Goal: Share content: Share content

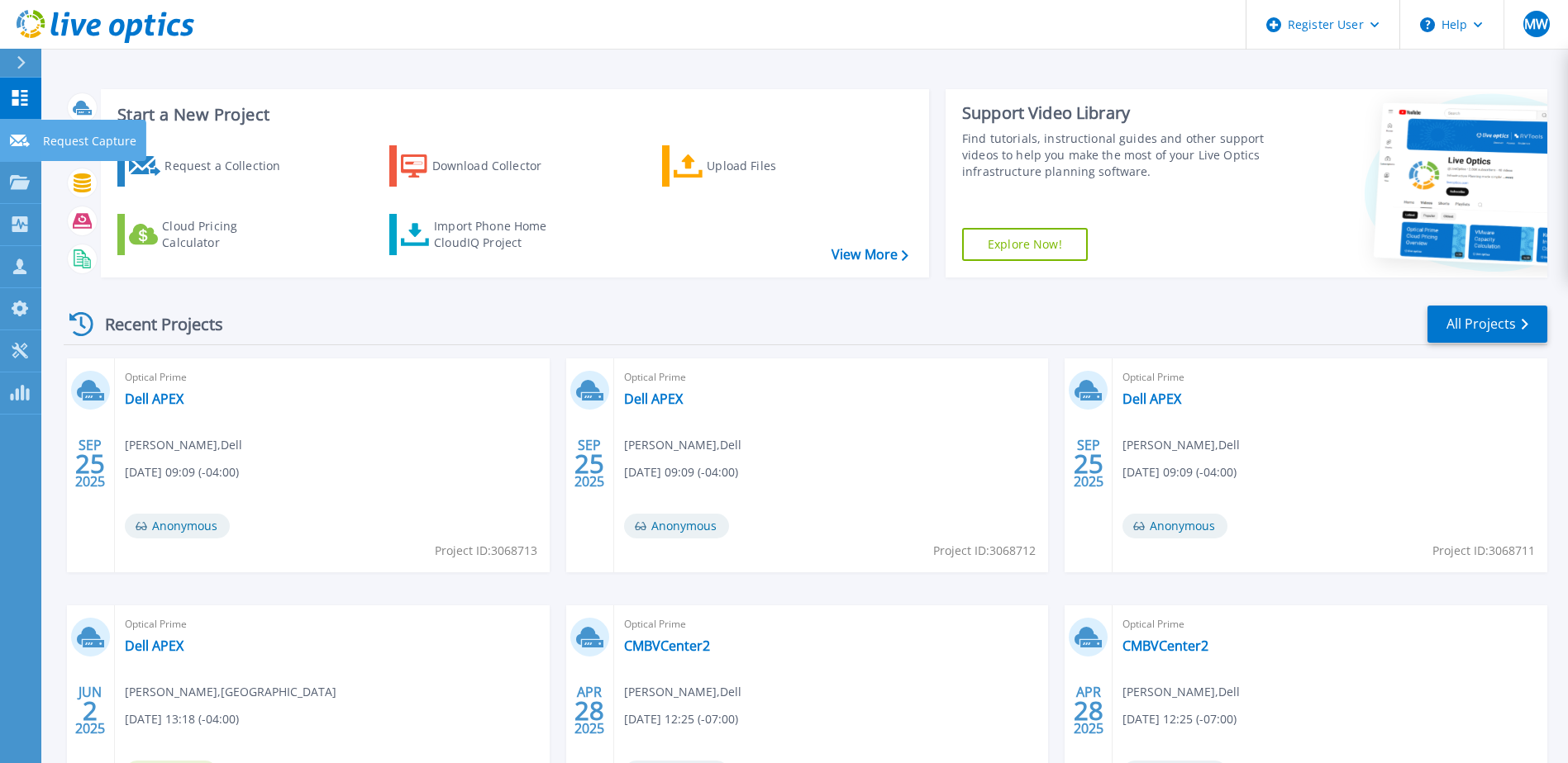
drag, startPoint x: 17, startPoint y: 146, endPoint x: 18, endPoint y: 158, distance: 12.0
click at [17, 146] on icon at bounding box center [20, 141] width 20 height 13
click at [11, 190] on icon at bounding box center [20, 182] width 20 height 14
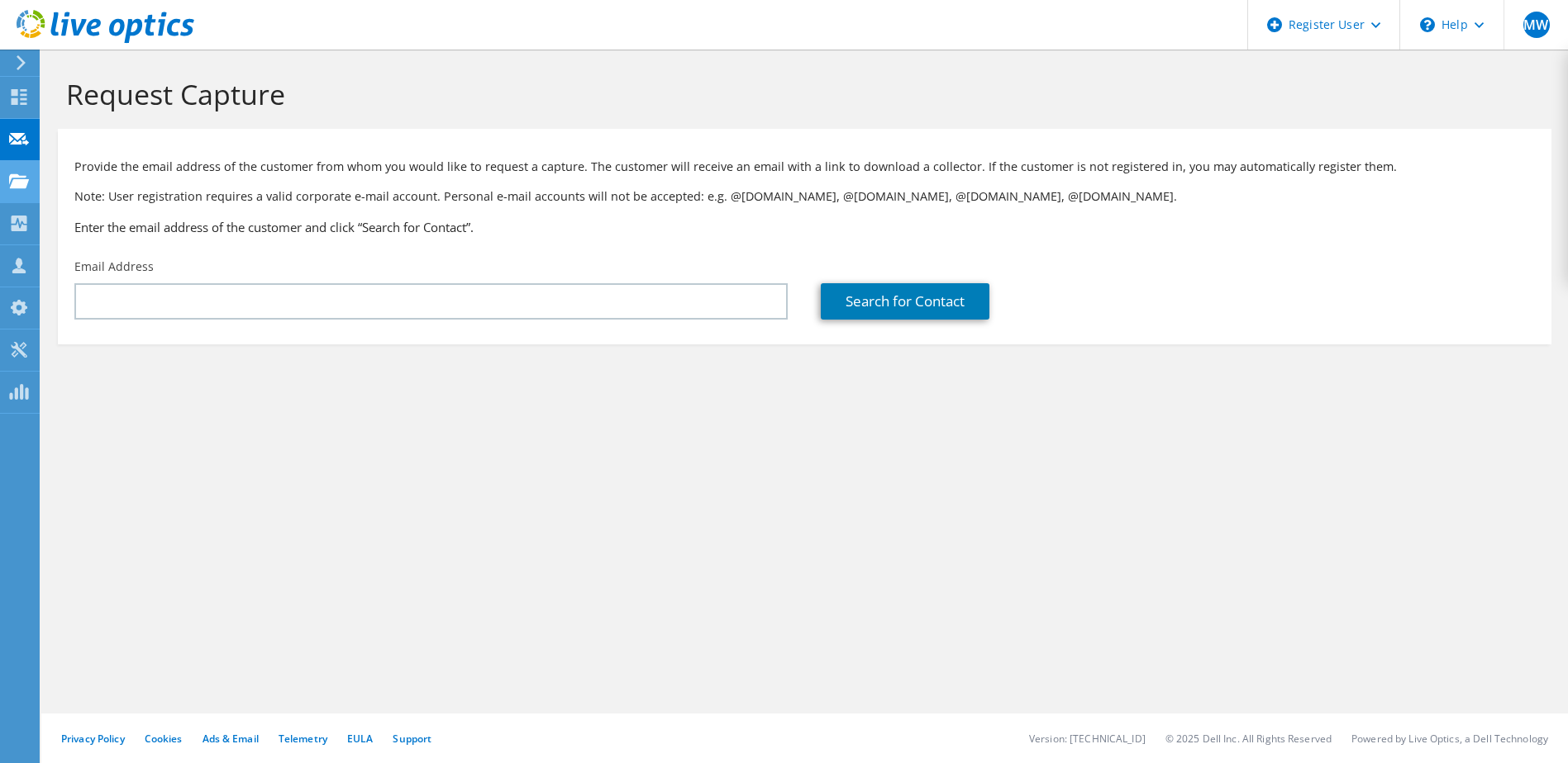
drag, startPoint x: 144, startPoint y: 286, endPoint x: 22, endPoint y: 189, distance: 155.9
click at [23, 189] on icon at bounding box center [19, 182] width 20 height 16
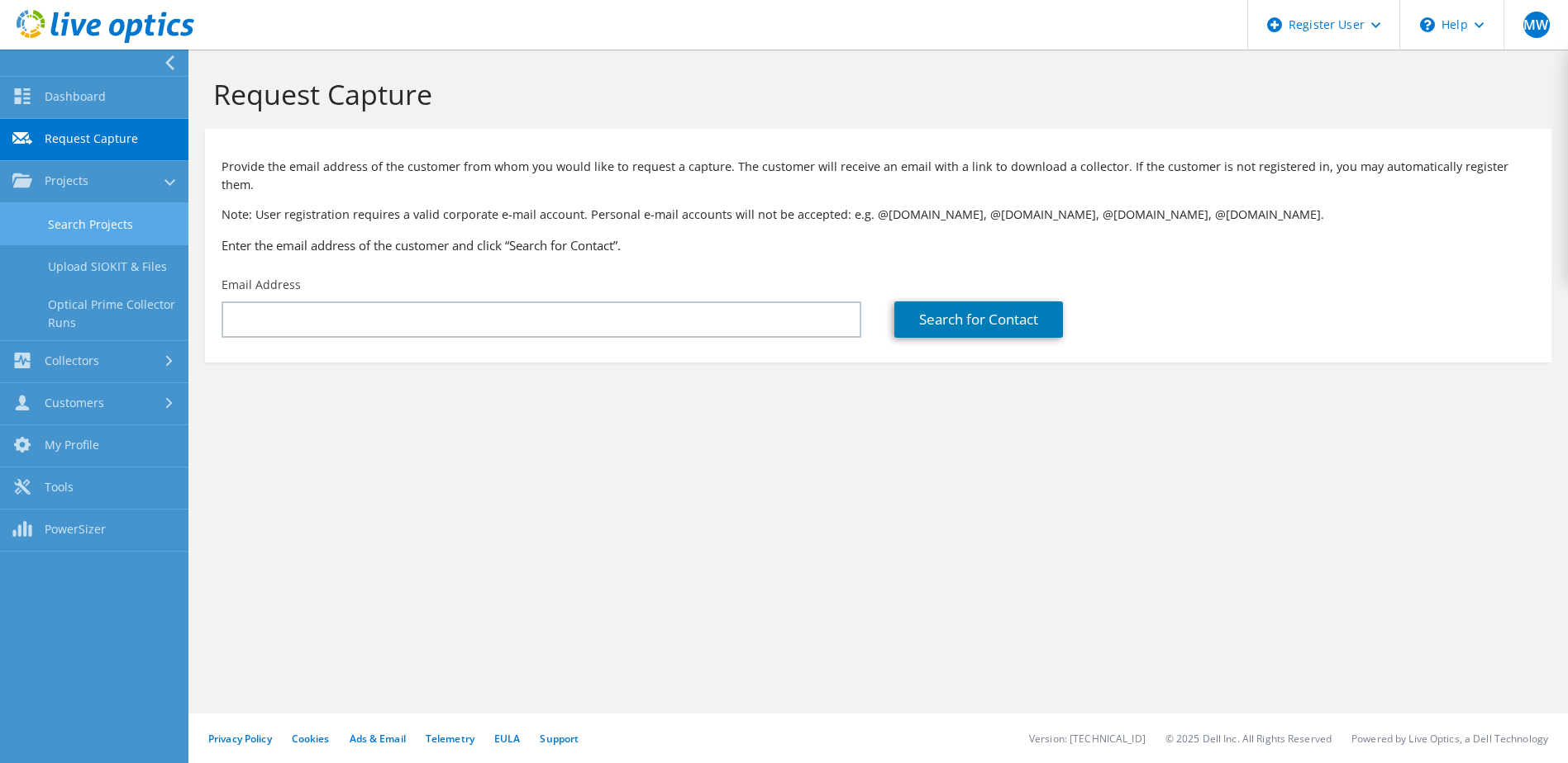
click at [72, 219] on link "Search Projects" at bounding box center [94, 224] width 189 height 42
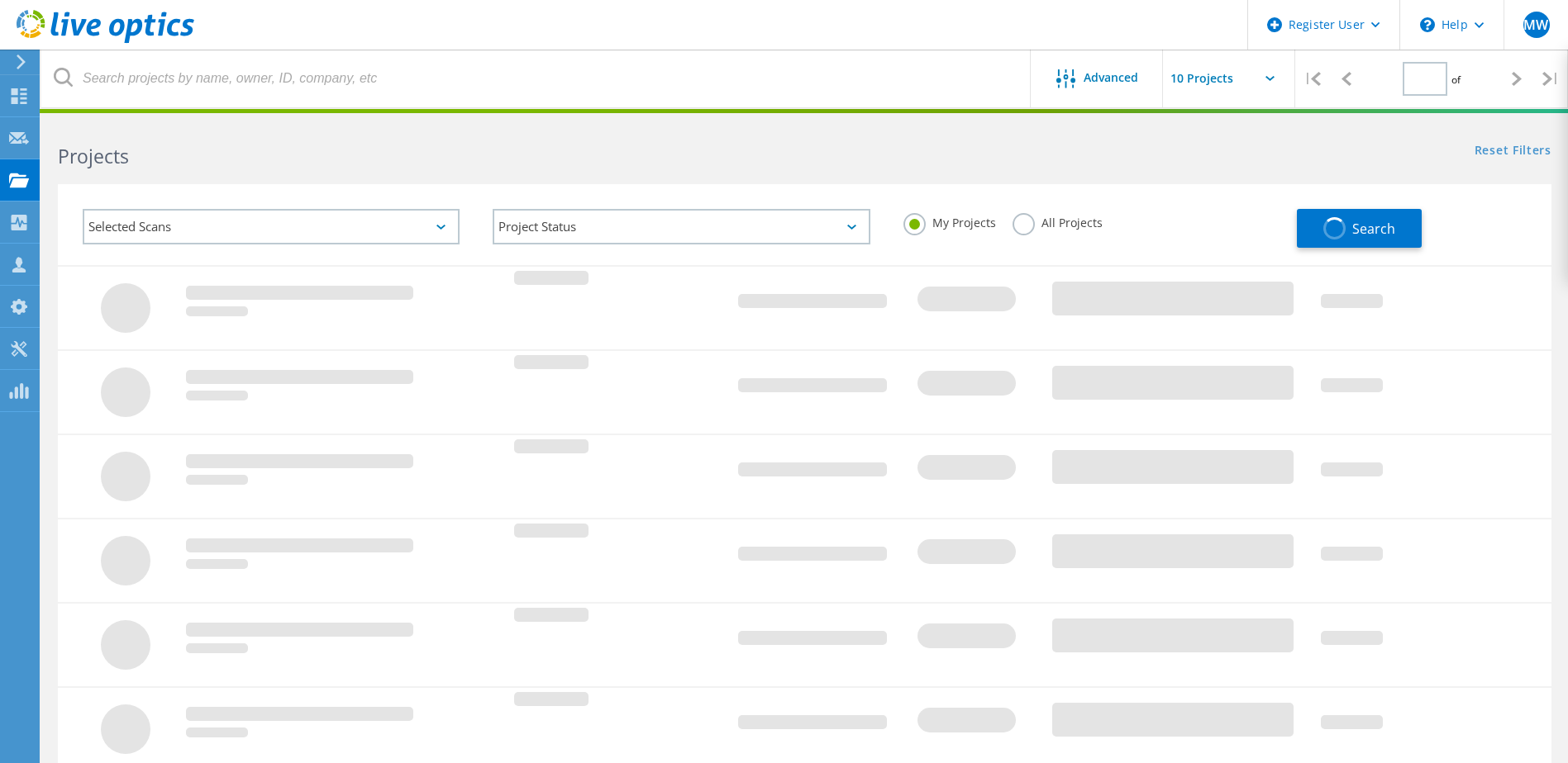
type input "1"
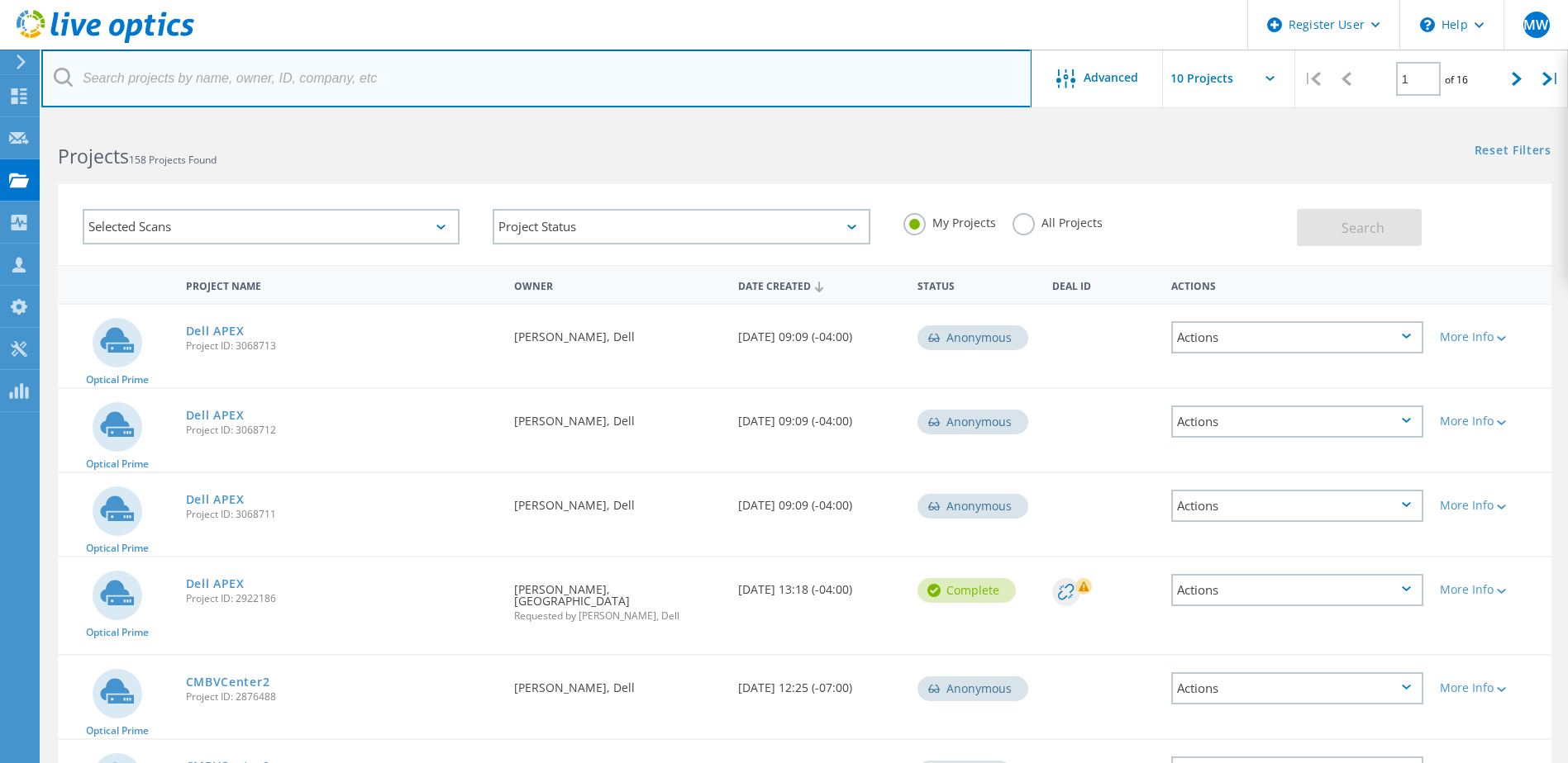
paste input "[EMAIL_ADDRESS][DOMAIN_NAME]"
type input "[EMAIL_ADDRESS][DOMAIN_NAME]"
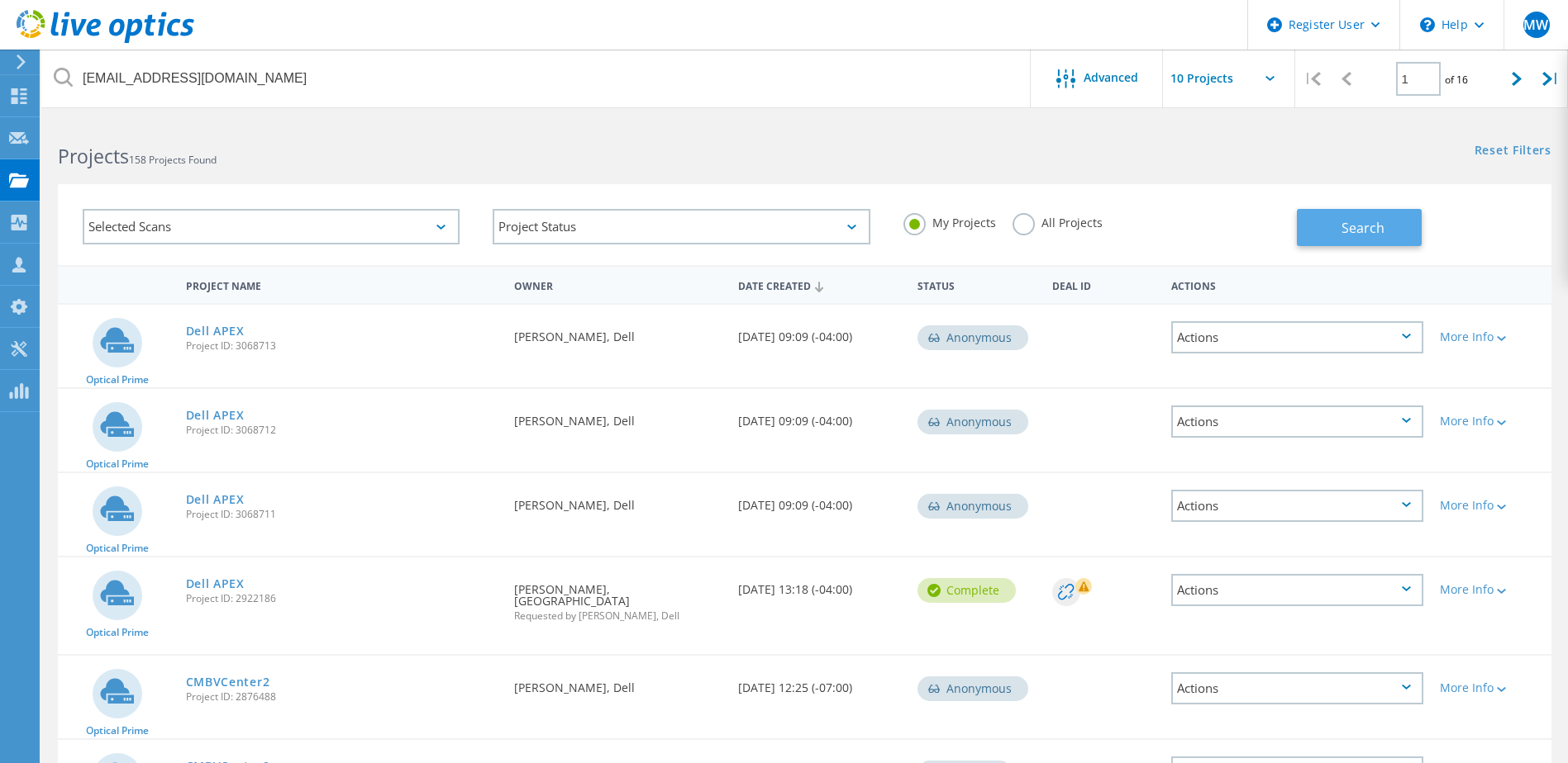
click at [1361, 222] on span "Search" at bounding box center [1363, 228] width 43 height 19
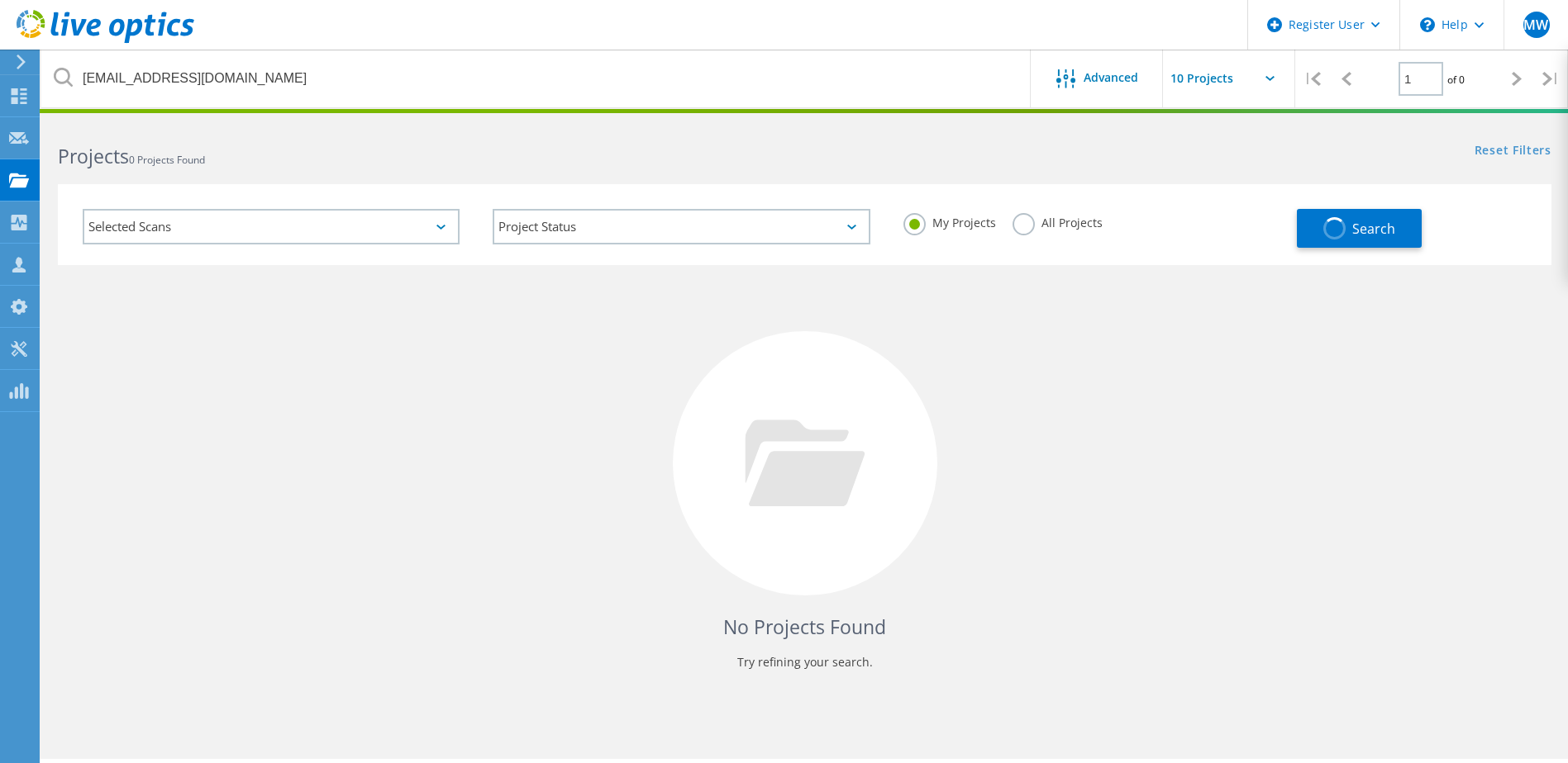
drag, startPoint x: 1062, startPoint y: 231, endPoint x: 1198, endPoint y: 227, distance: 136.1
click at [1062, 230] on div "All Projects" at bounding box center [1058, 225] width 90 height 24
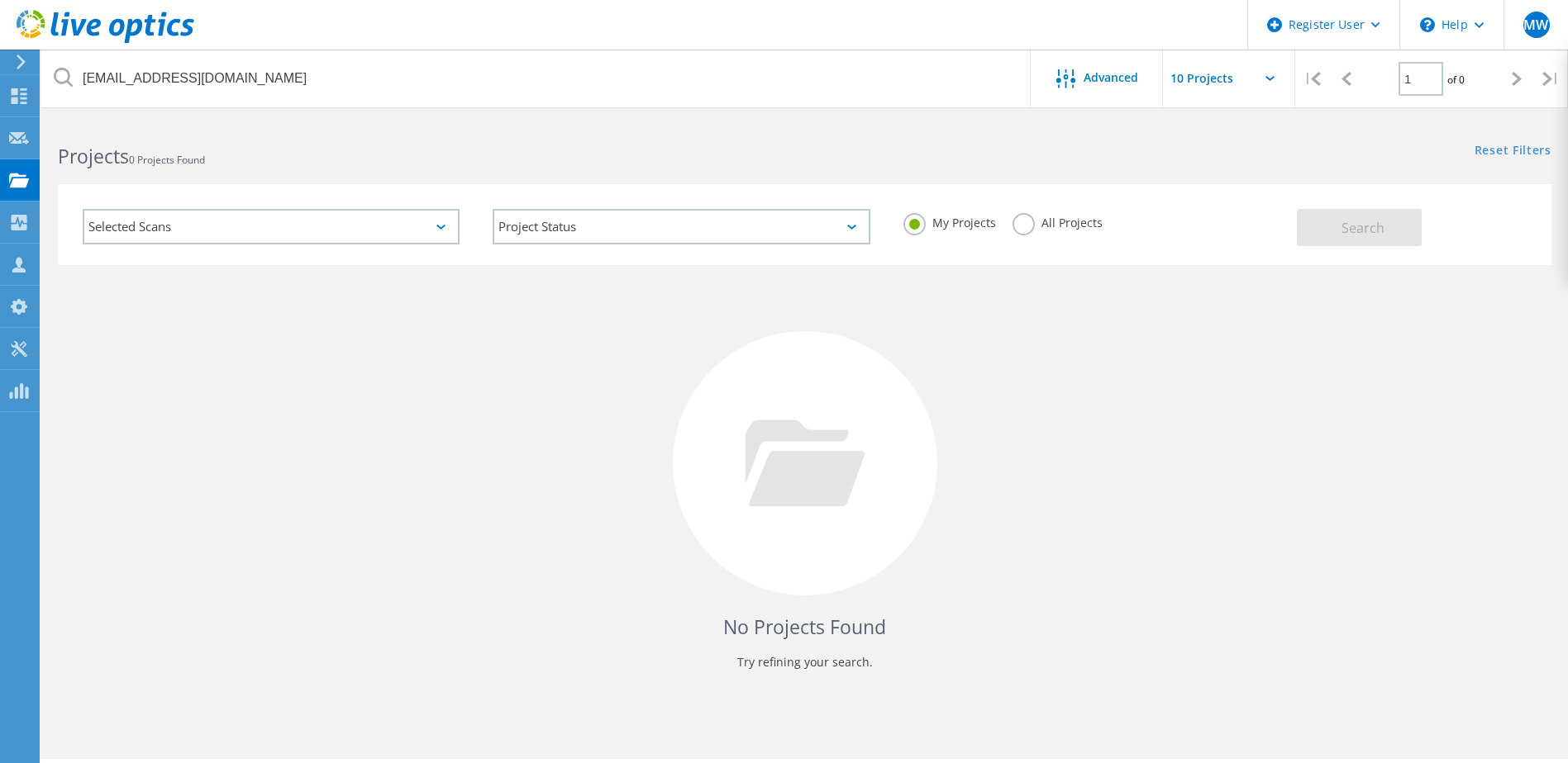
click at [1067, 216] on label "All Projects" at bounding box center [1058, 221] width 90 height 16
click at [0, 0] on input "All Projects" at bounding box center [0, 0] width 0 height 0
click at [1429, 224] on div "Search" at bounding box center [1419, 219] width 246 height 54
drag, startPoint x: 1407, startPoint y: 229, endPoint x: 1416, endPoint y: 223, distance: 10.8
click at [1409, 229] on button "Search" at bounding box center [1359, 228] width 125 height 37
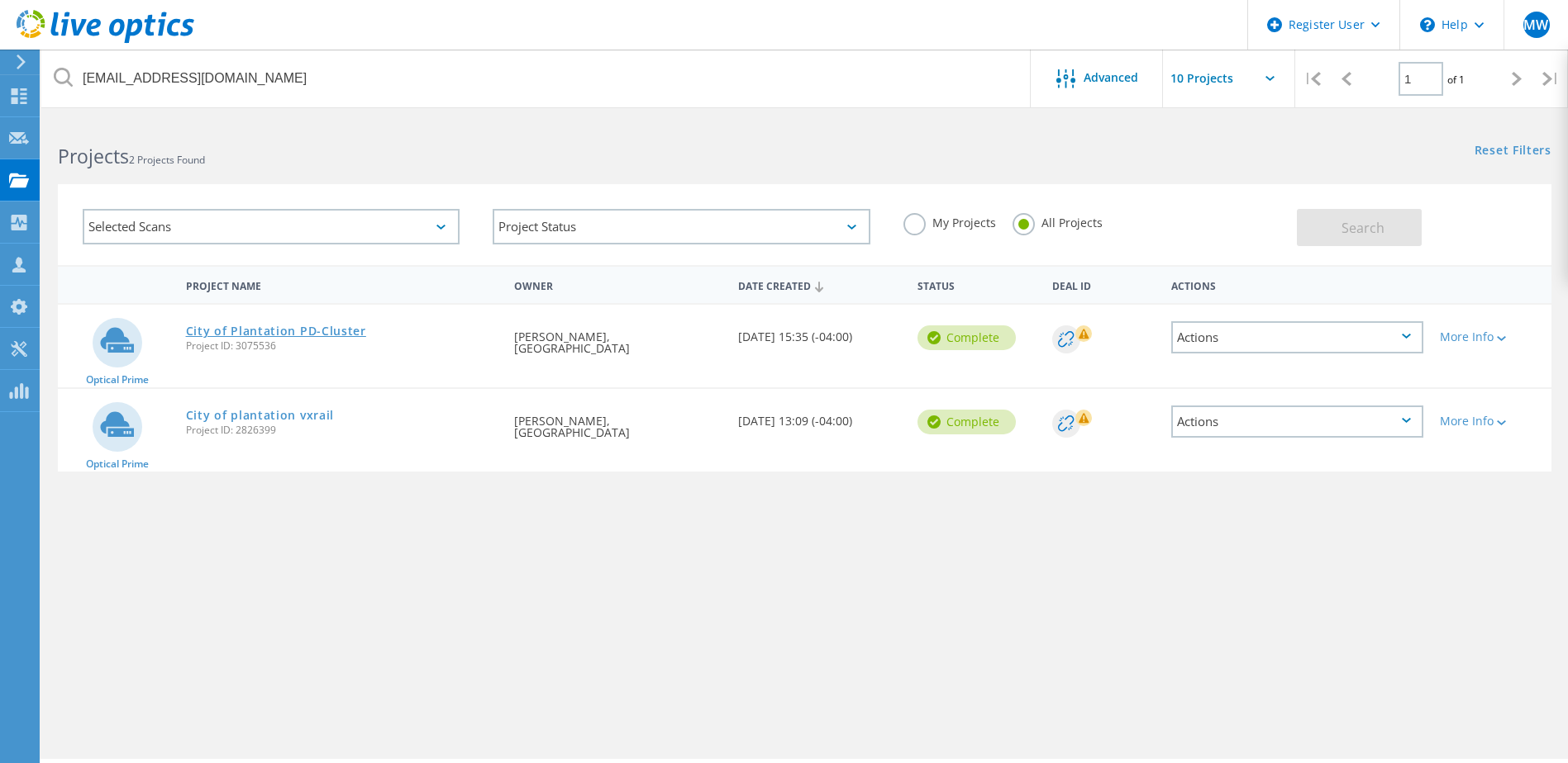
click at [281, 329] on link "City of Plantation PD-Cluster" at bounding box center [276, 331] width 180 height 12
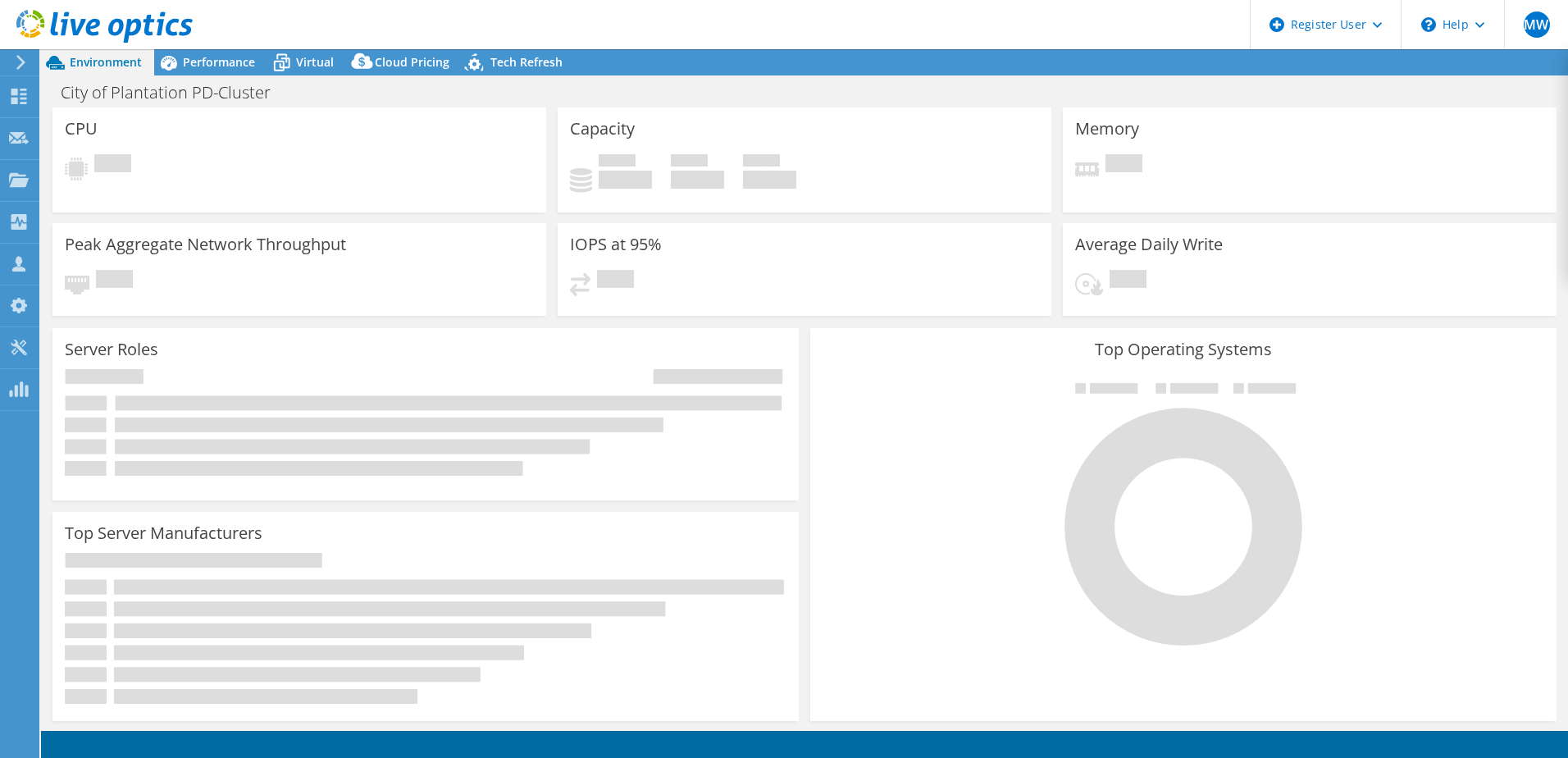
select select "USD"
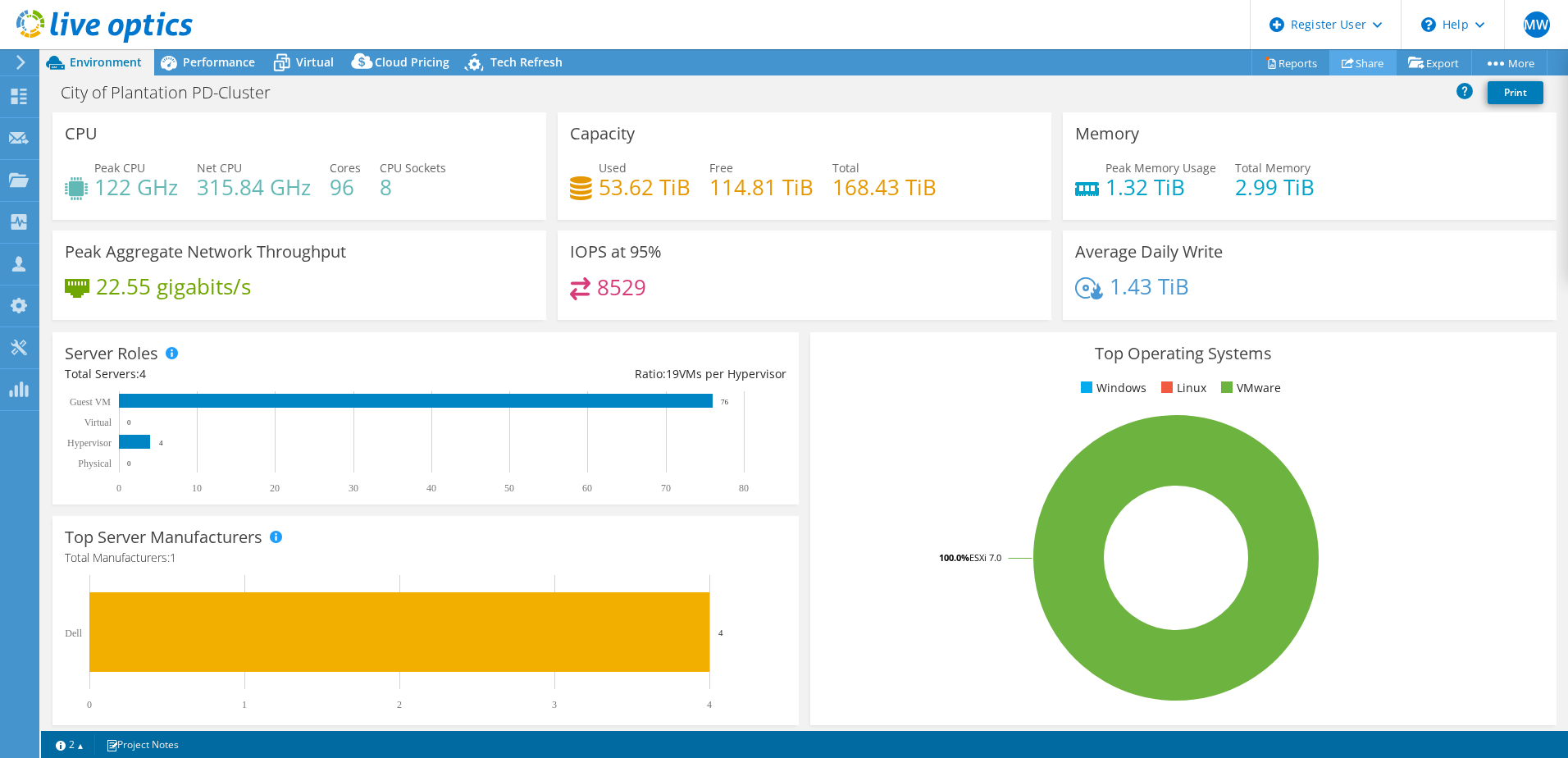
click at [1362, 72] on link "Share" at bounding box center [1362, 63] width 67 height 25
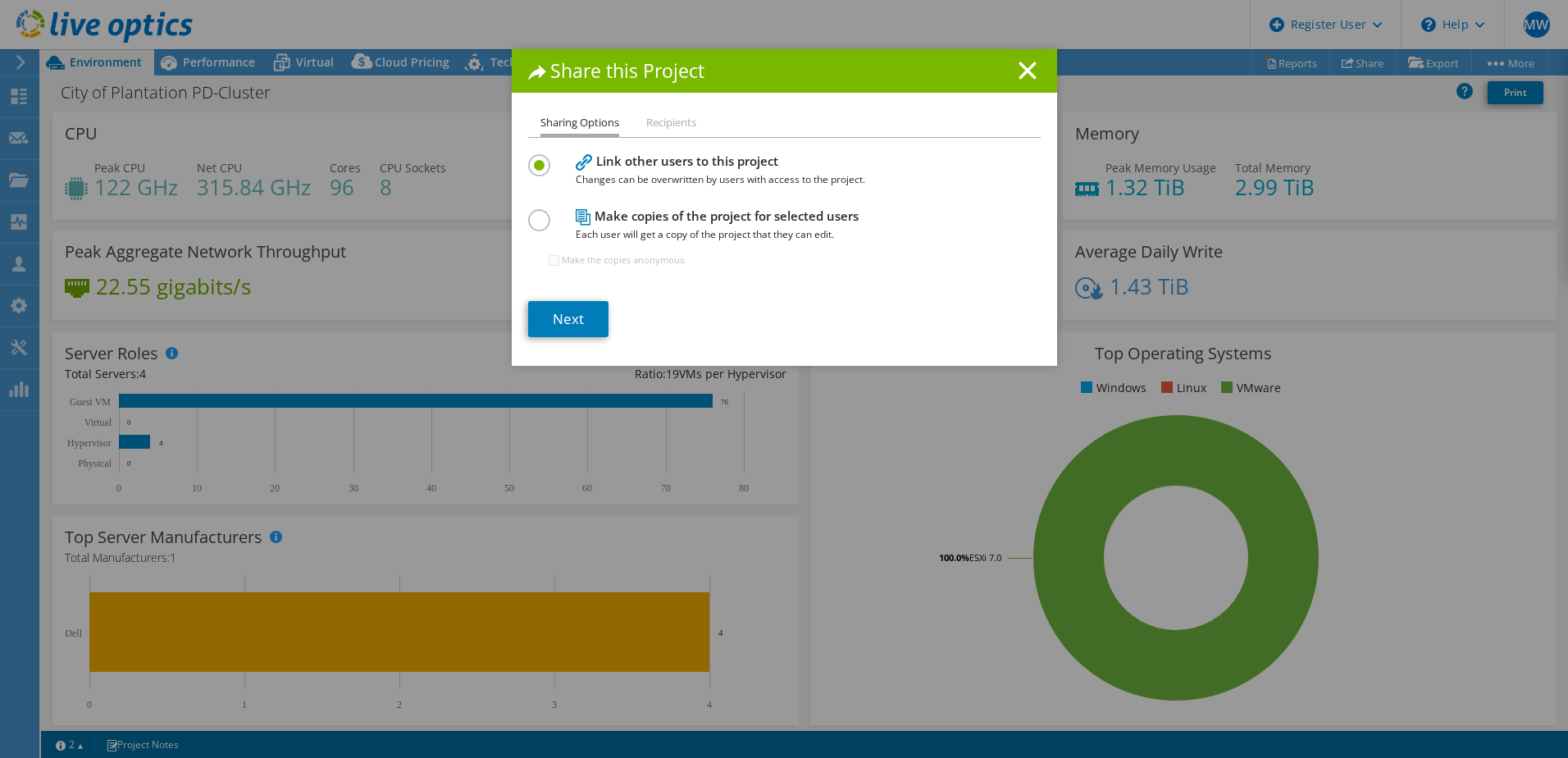
click at [650, 125] on li "Recipients" at bounding box center [671, 123] width 50 height 20
drag, startPoint x: 606, startPoint y: 164, endPoint x: 769, endPoint y: 163, distance: 163.0
click at [769, 163] on h4 "Link other users to this project Changes can be overwritten by users with acces…" at bounding box center [780, 170] width 410 height 37
click at [913, 166] on h4 "Link other users to this project Changes can be overwritten by users with acces…" at bounding box center [780, 170] width 410 height 37
click at [559, 315] on link "Next" at bounding box center [568, 318] width 81 height 36
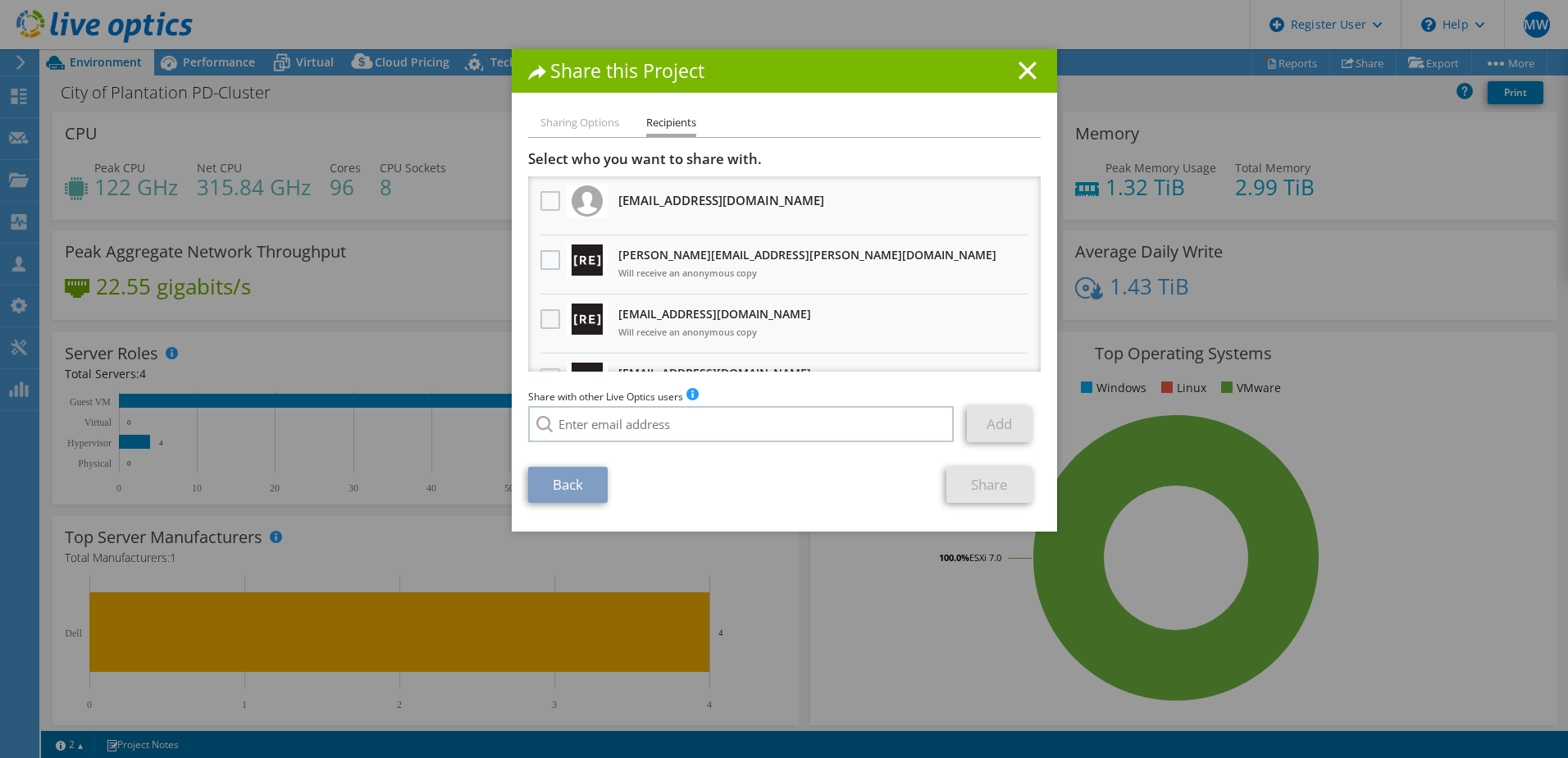
click at [545, 317] on label at bounding box center [552, 319] width 24 height 19
click at [0, 0] on input "checkbox" at bounding box center [0, 0] width 0 height 0
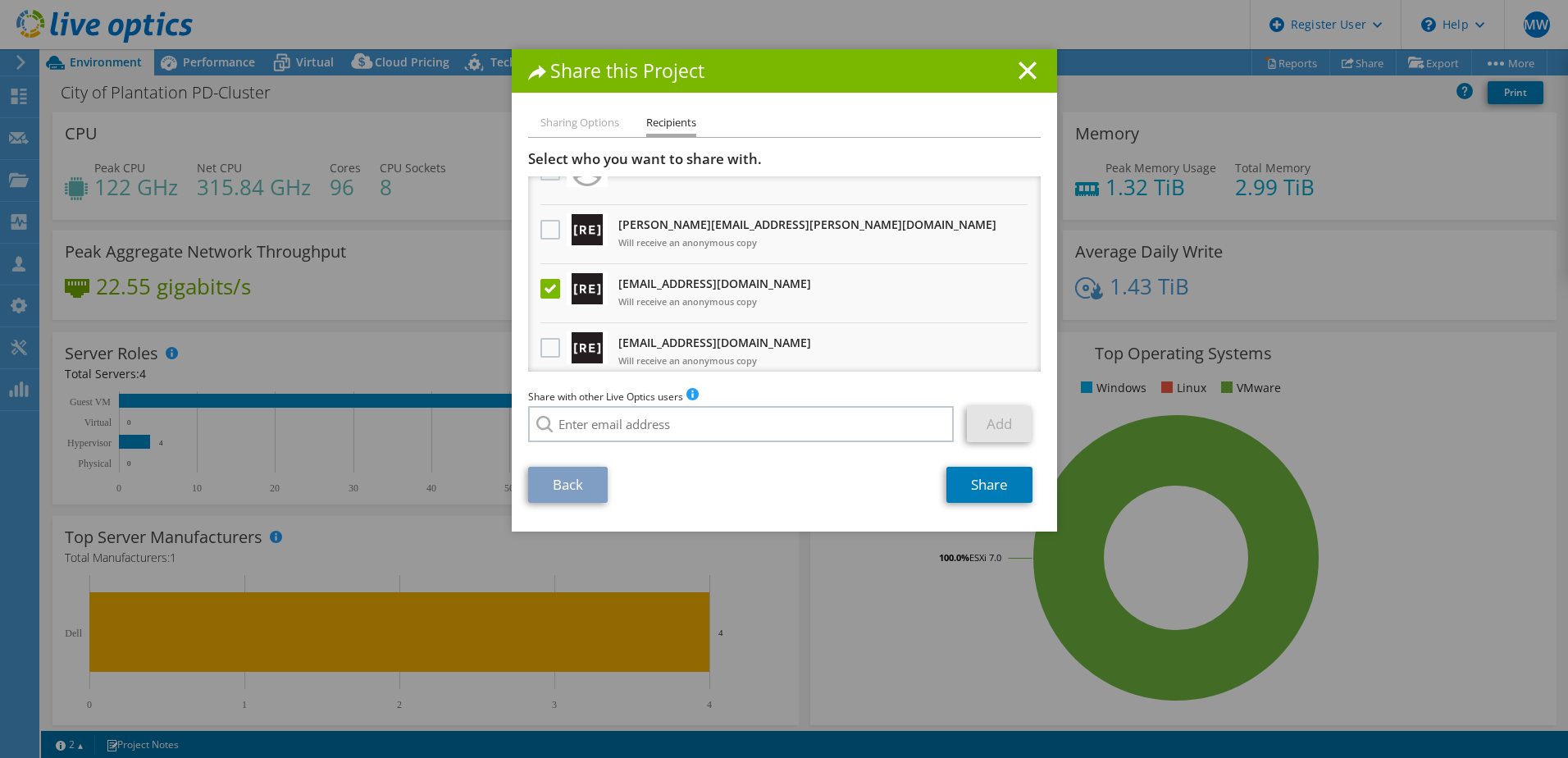
scroll to position [41, 0]
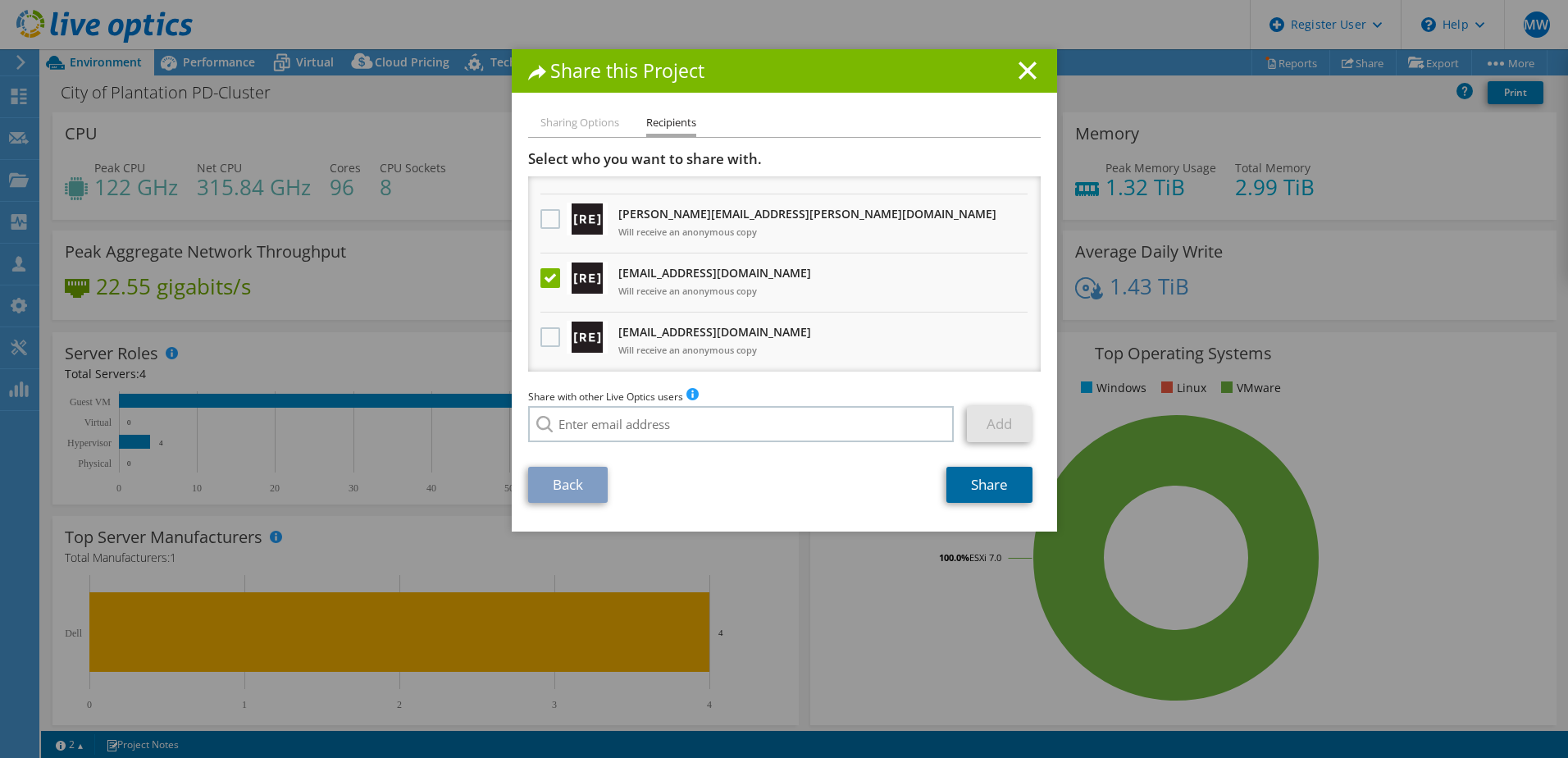
click at [969, 485] on link "Share" at bounding box center [990, 484] width 86 height 36
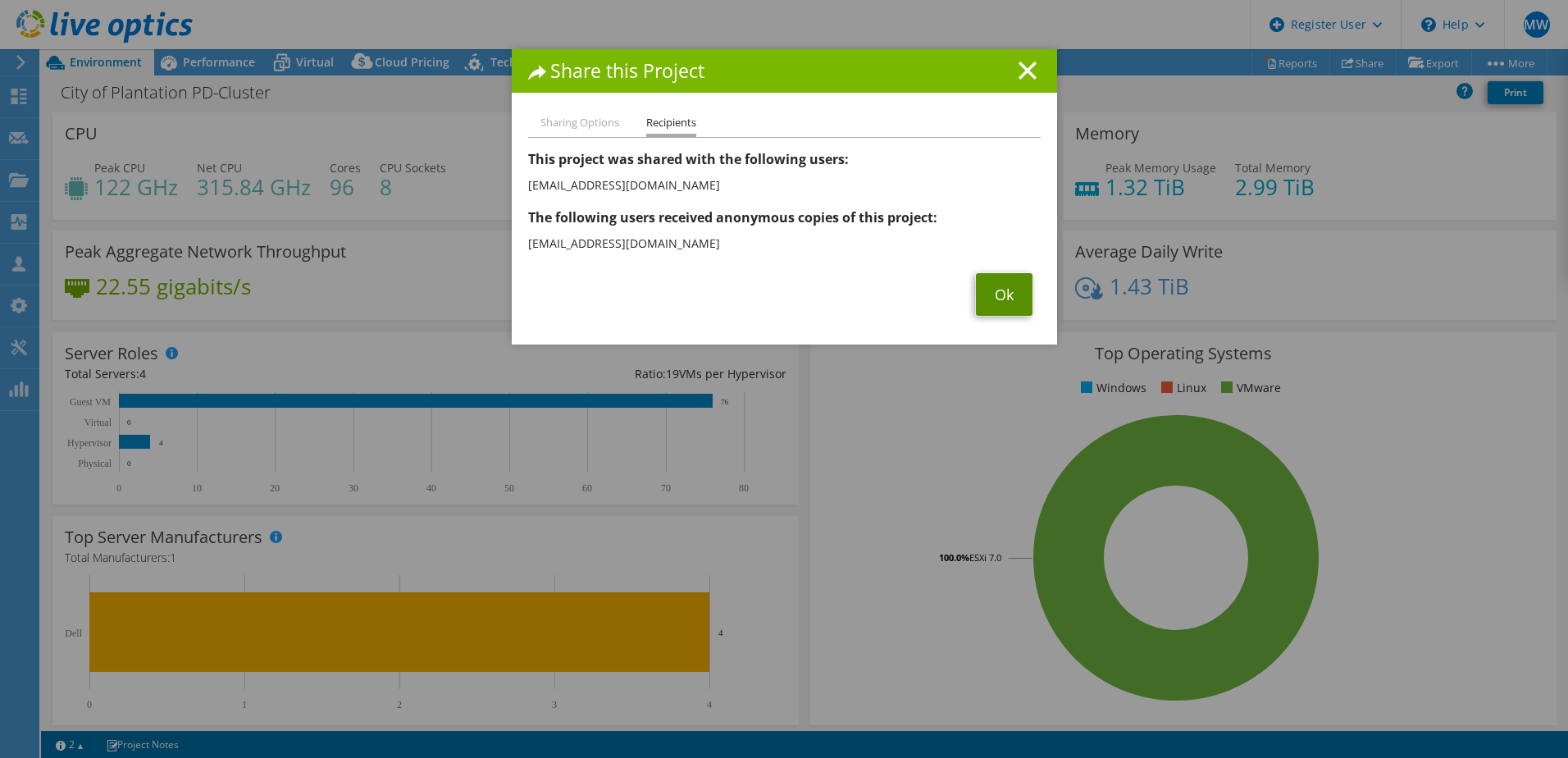
click at [993, 291] on link "Ok" at bounding box center [1004, 295] width 56 height 43
